Goal: Check status: Check status

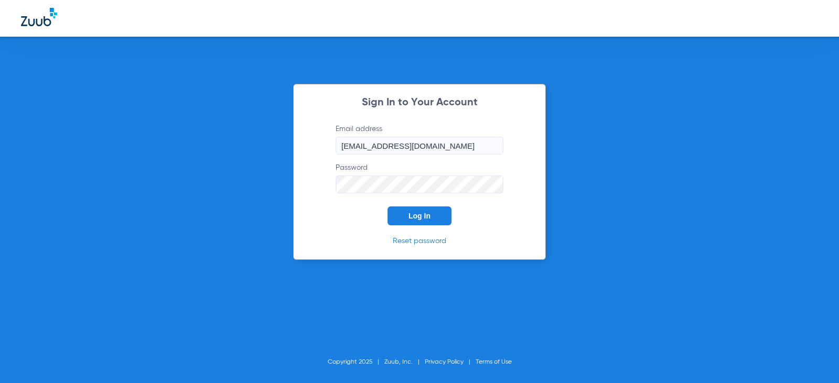
click at [420, 214] on span "Log In" at bounding box center [419, 216] width 22 height 8
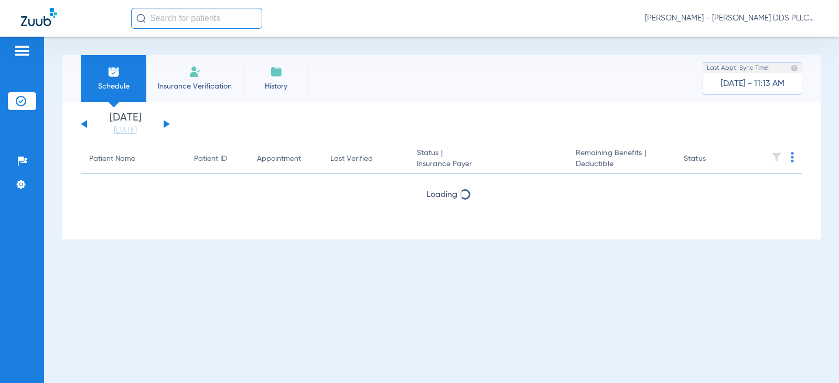
click at [164, 125] on button at bounding box center [167, 124] width 6 height 8
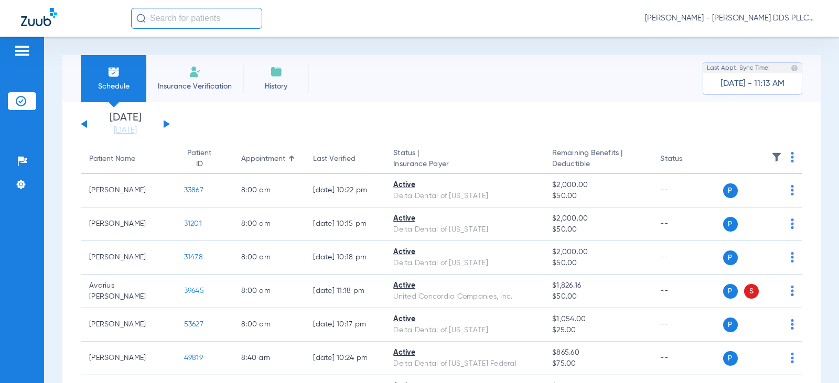
click at [164, 125] on button at bounding box center [167, 124] width 6 height 8
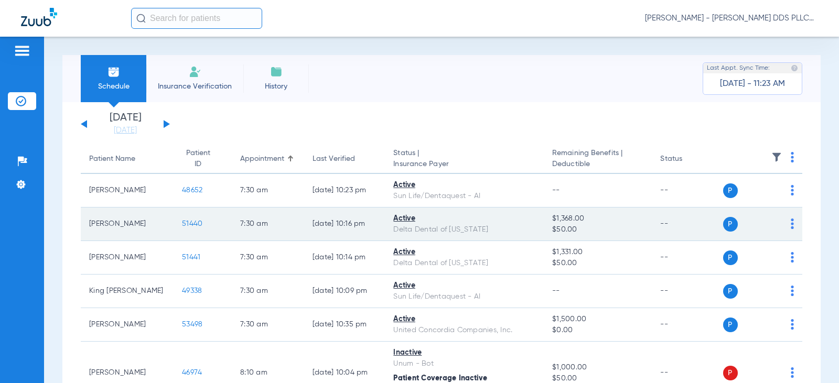
click at [182, 224] on span "51440" at bounding box center [192, 223] width 20 height 7
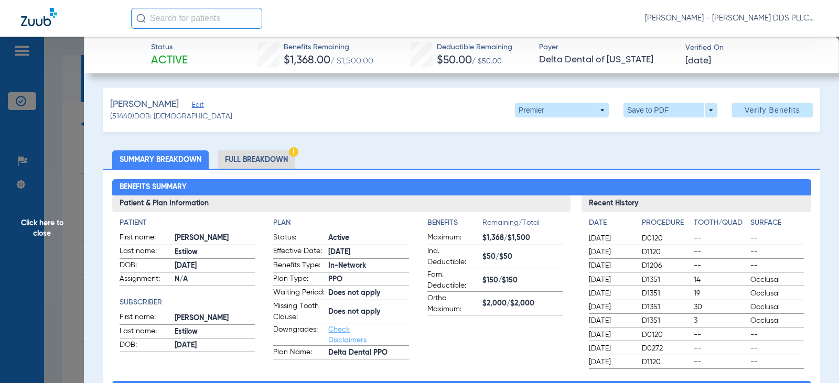
click at [261, 155] on li "Full Breakdown" at bounding box center [257, 159] width 78 height 18
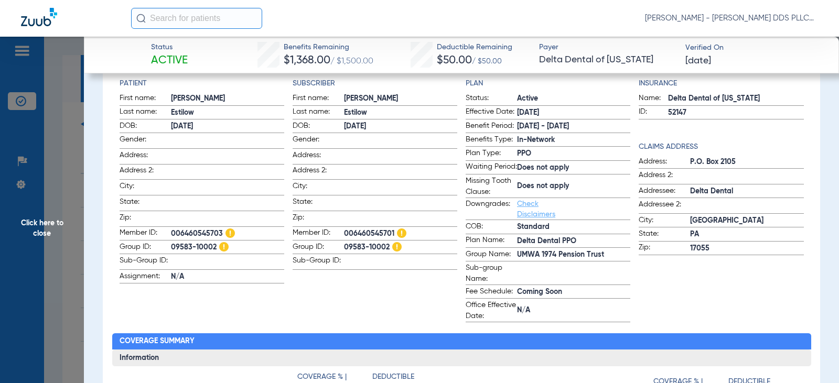
scroll to position [70, 0]
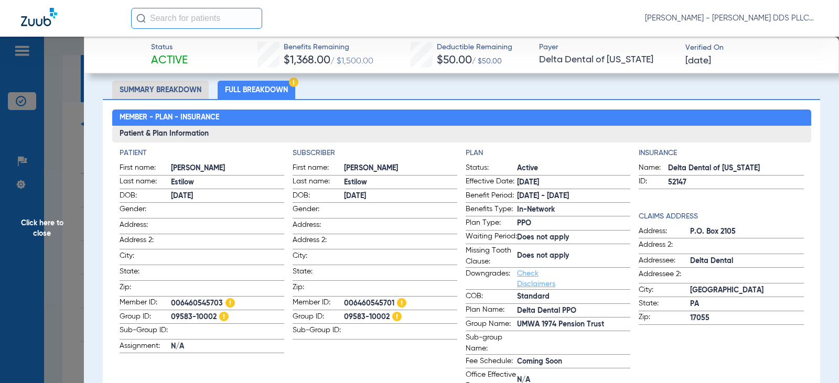
click at [23, 222] on span "Click here to close" at bounding box center [42, 228] width 84 height 383
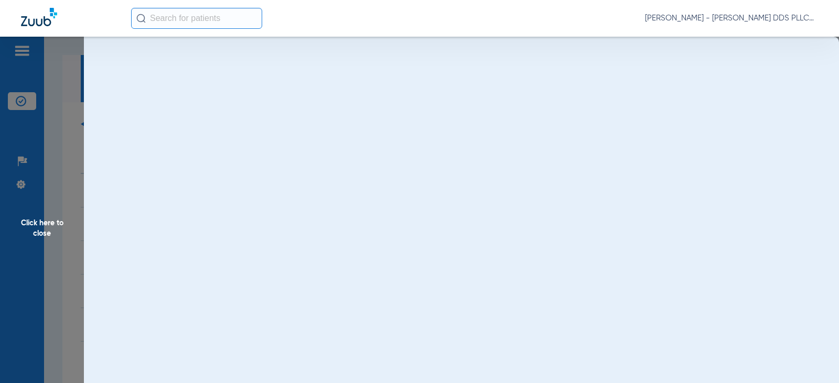
scroll to position [0, 0]
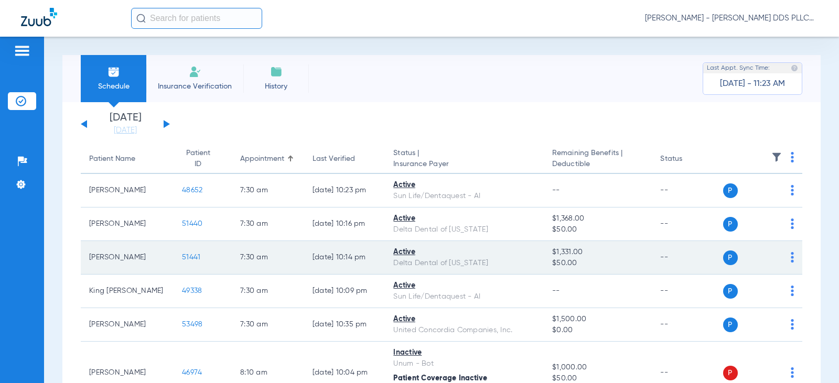
click at [182, 254] on span "51441" at bounding box center [191, 257] width 18 height 7
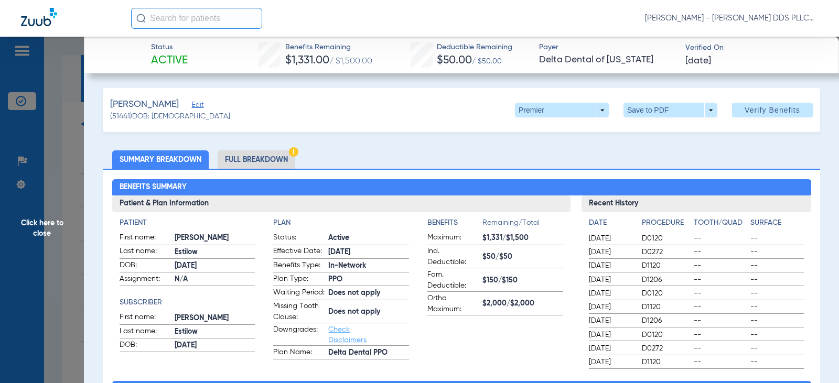
click at [248, 159] on li "Full Breakdown" at bounding box center [257, 159] width 78 height 18
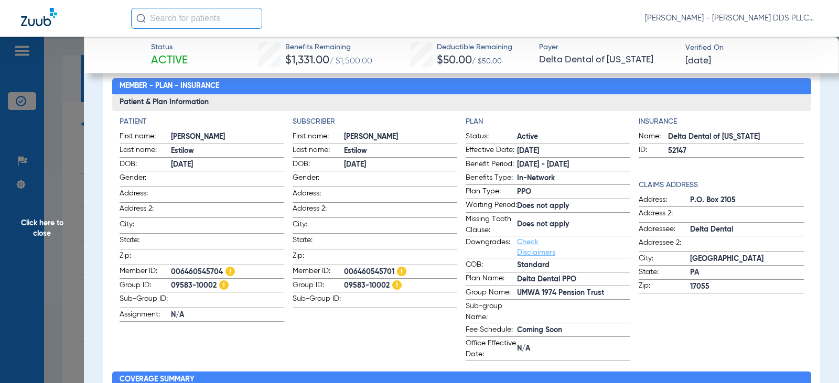
scroll to position [70, 0]
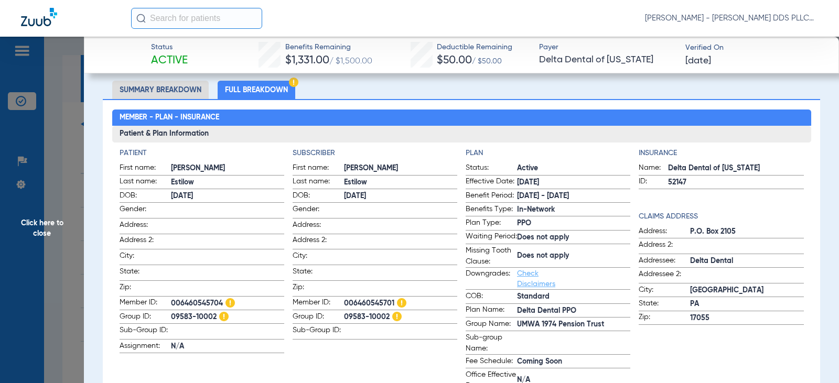
click at [57, 222] on span "Click here to close" at bounding box center [42, 228] width 84 height 383
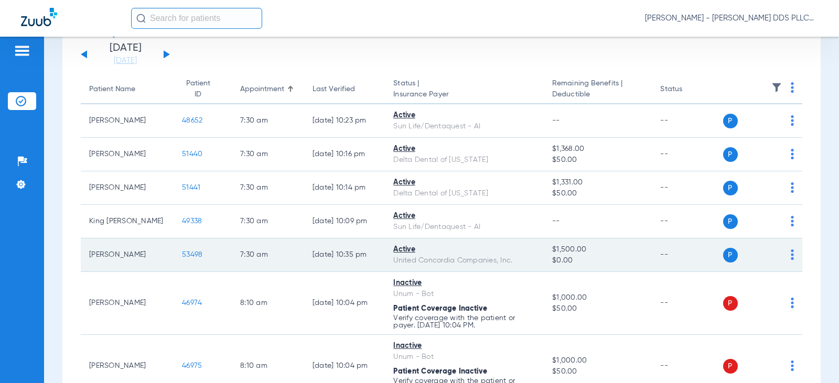
click at [182, 256] on span "53498" at bounding box center [192, 254] width 20 height 7
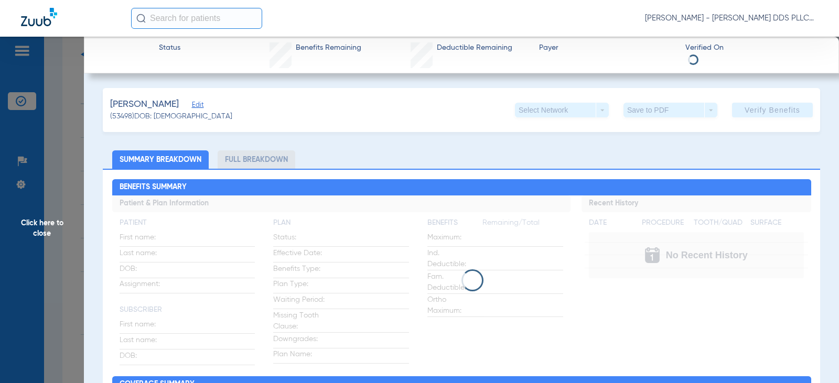
click at [266, 161] on li "Full Breakdown" at bounding box center [257, 159] width 78 height 18
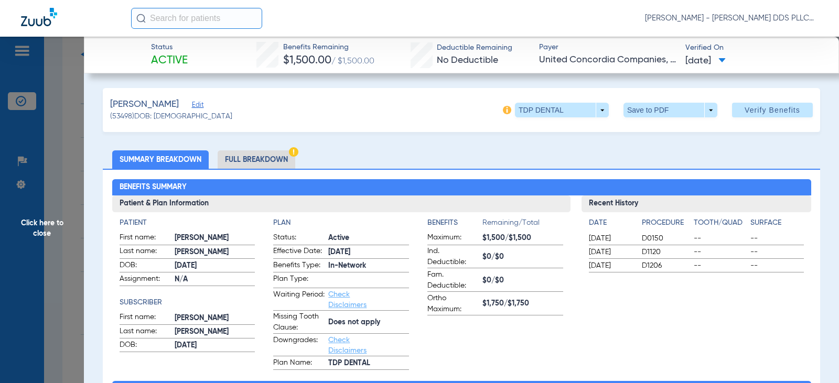
click at [266, 161] on li "Full Breakdown" at bounding box center [257, 159] width 78 height 18
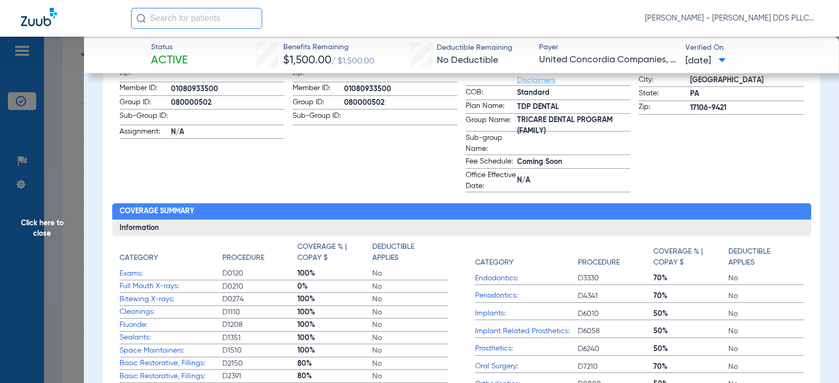
scroll to position [210, 0]
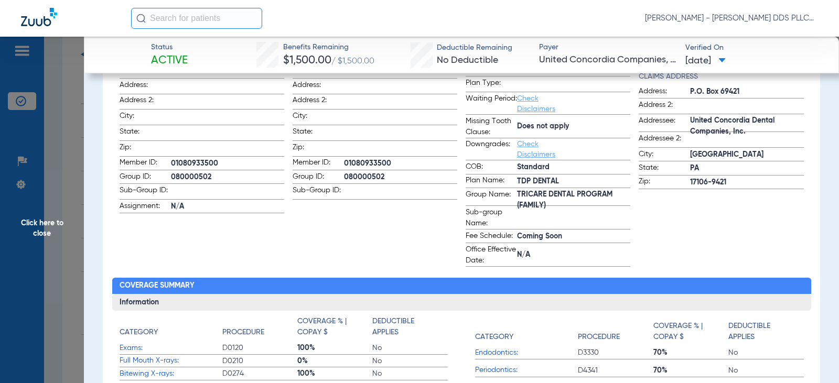
click at [41, 222] on span "Click here to close" at bounding box center [42, 228] width 84 height 383
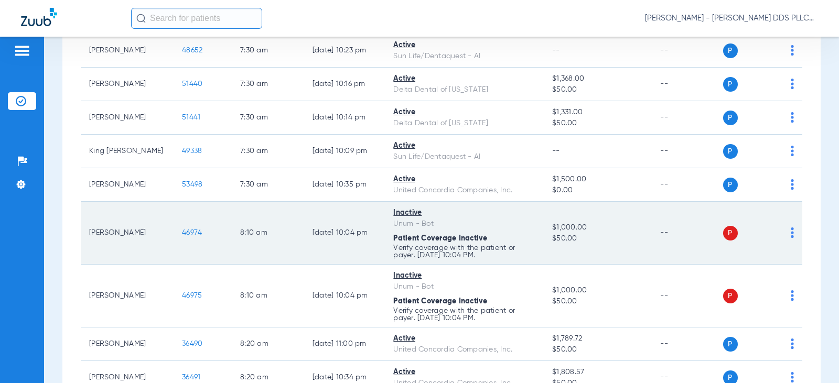
scroll to position [70, 0]
